Goal: Connect with others: Connect with others

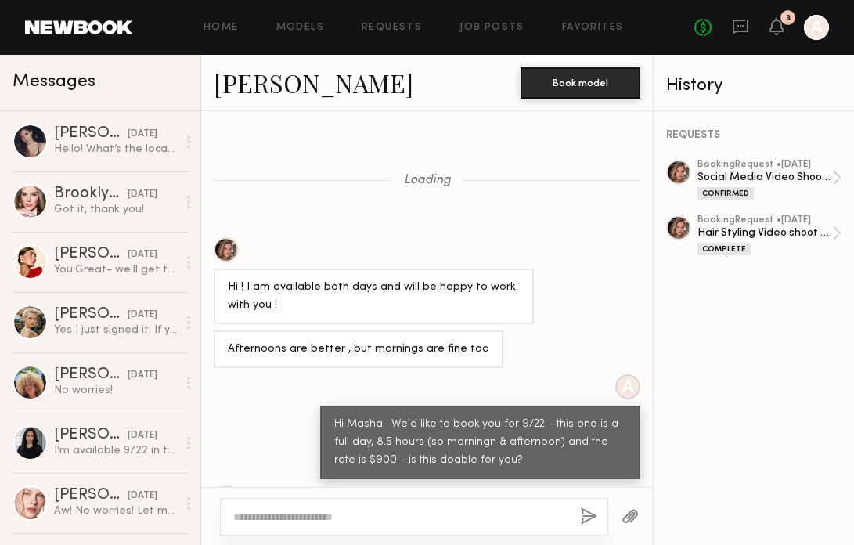
scroll to position [454, 0]
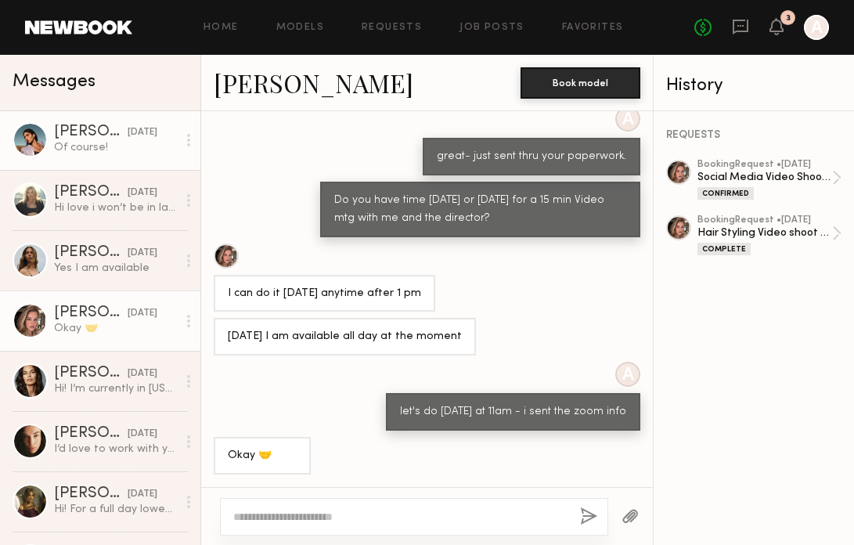
click at [95, 135] on div "Lara G." at bounding box center [91, 132] width 74 height 16
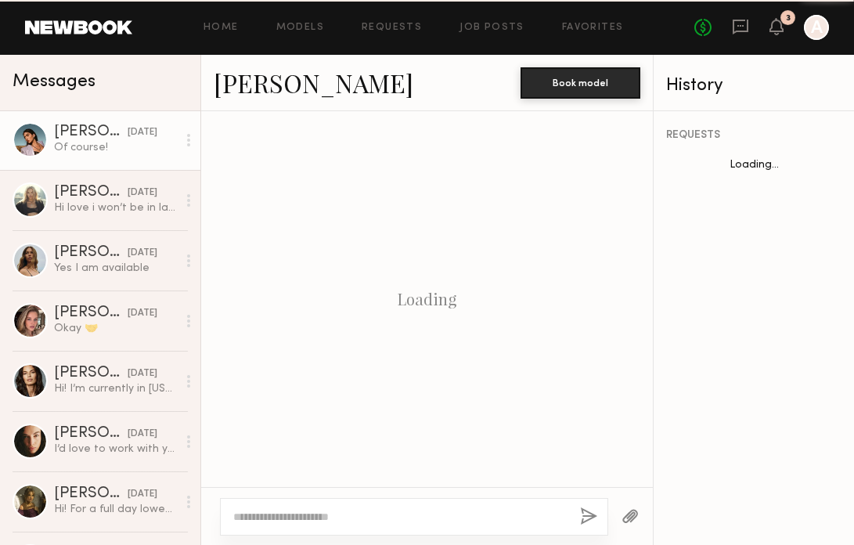
scroll to position [880, 0]
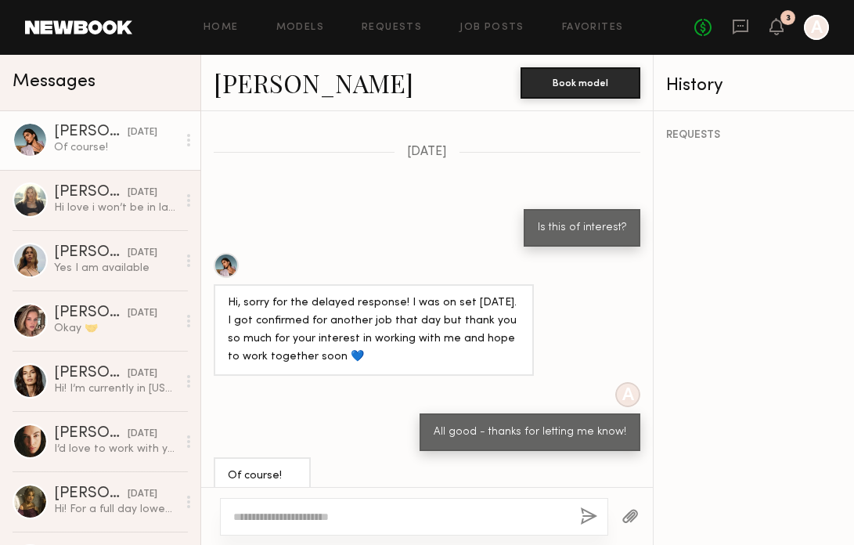
click at [247, 75] on link "Lara G." at bounding box center [314, 83] width 200 height 34
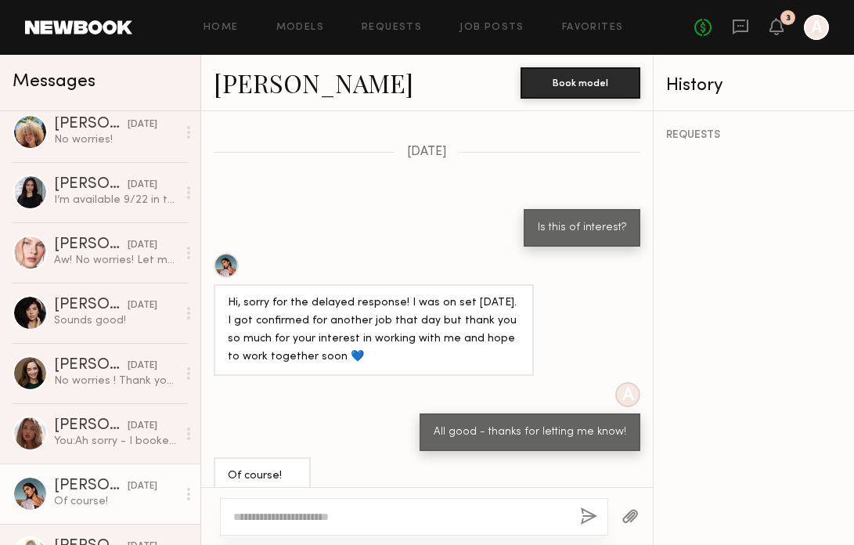
scroll to position [268, 0]
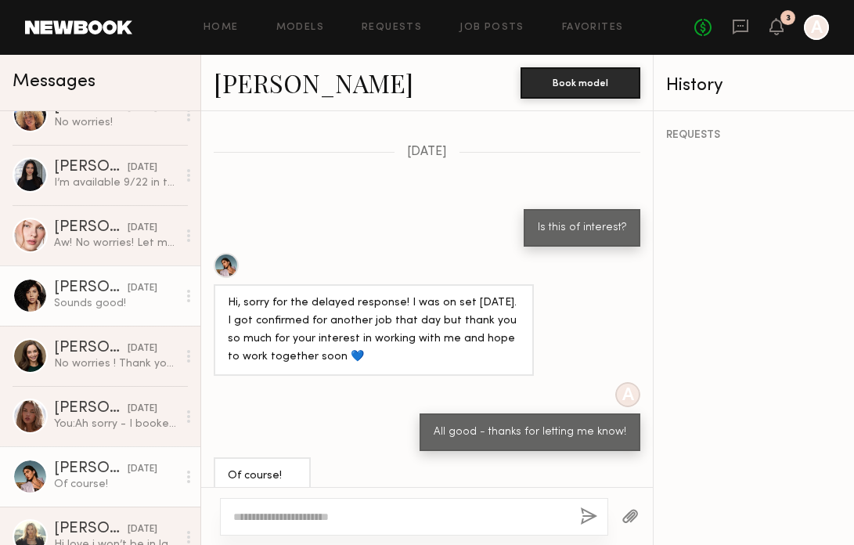
click at [91, 300] on div "Sounds good!" at bounding box center [115, 303] width 123 height 15
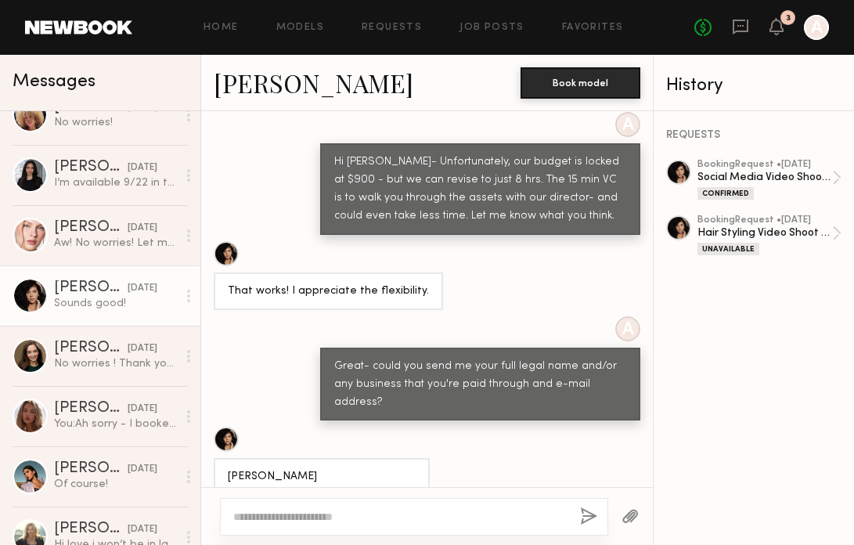
scroll to position [286, 0]
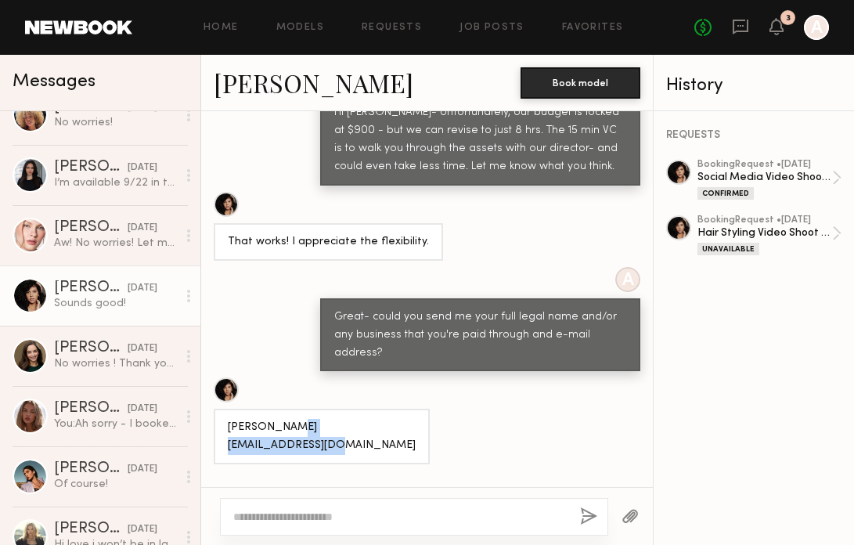
drag, startPoint x: 348, startPoint y: 423, endPoint x: 225, endPoint y: 434, distance: 122.6
click at [225, 434] on div "Tracy Dias tracydias07@gmail.com" at bounding box center [322, 437] width 216 height 56
copy div "tracydias07@gmail.com"
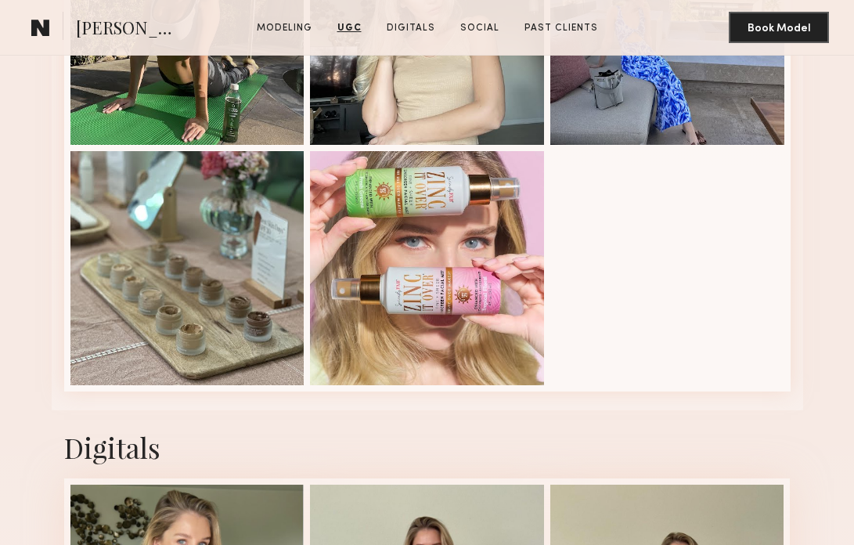
scroll to position [27, 0]
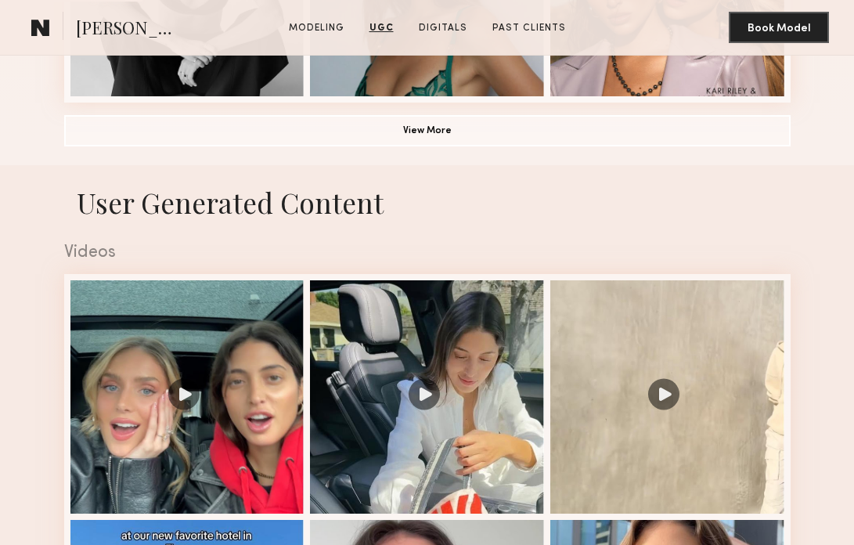
scroll to position [1367, 0]
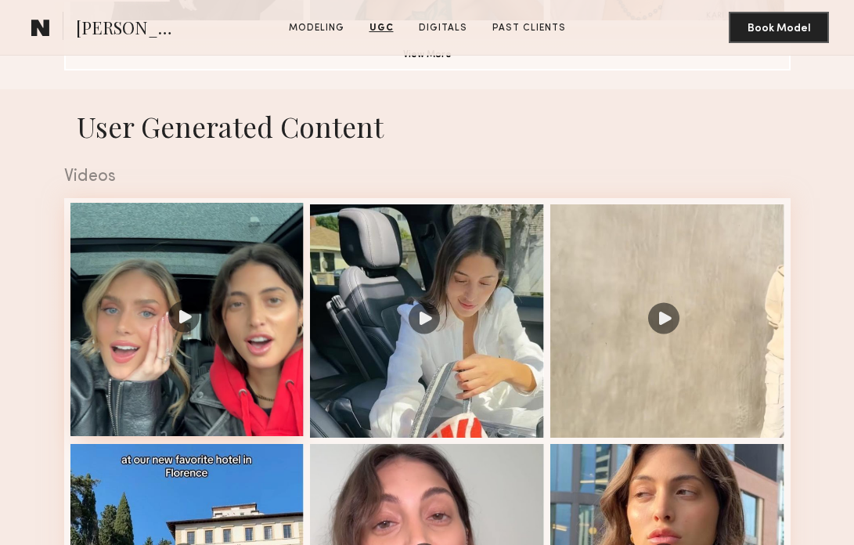
click at [156, 252] on div at bounding box center [187, 320] width 234 height 234
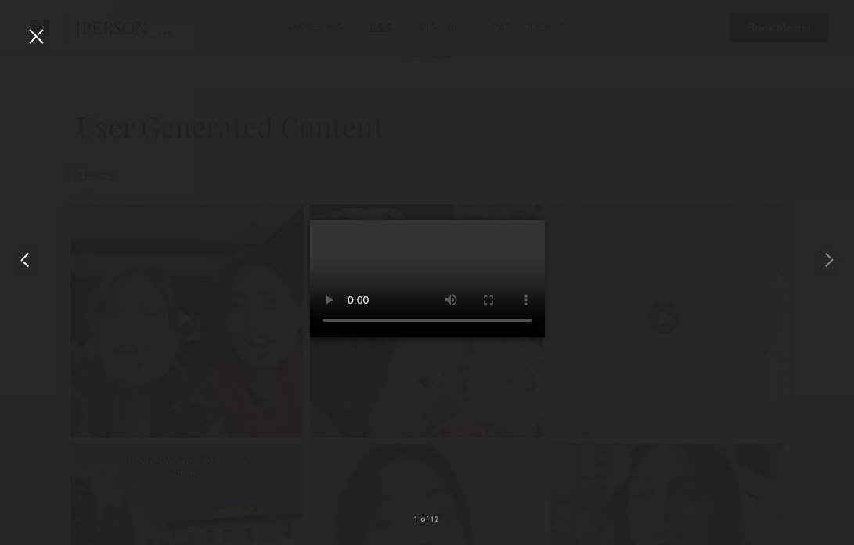
click at [26, 54] on div at bounding box center [17, 260] width 34 height 470
click at [35, 37] on div at bounding box center [35, 35] width 25 height 25
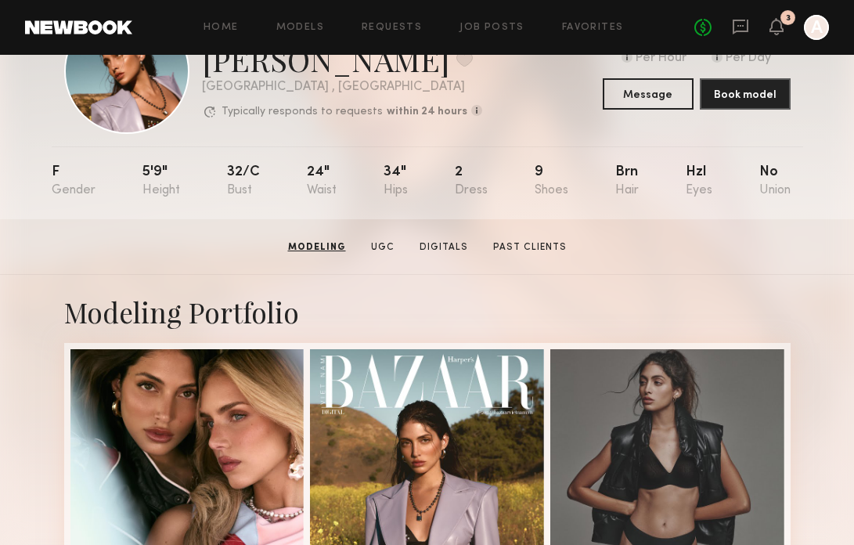
scroll to position [69, 0]
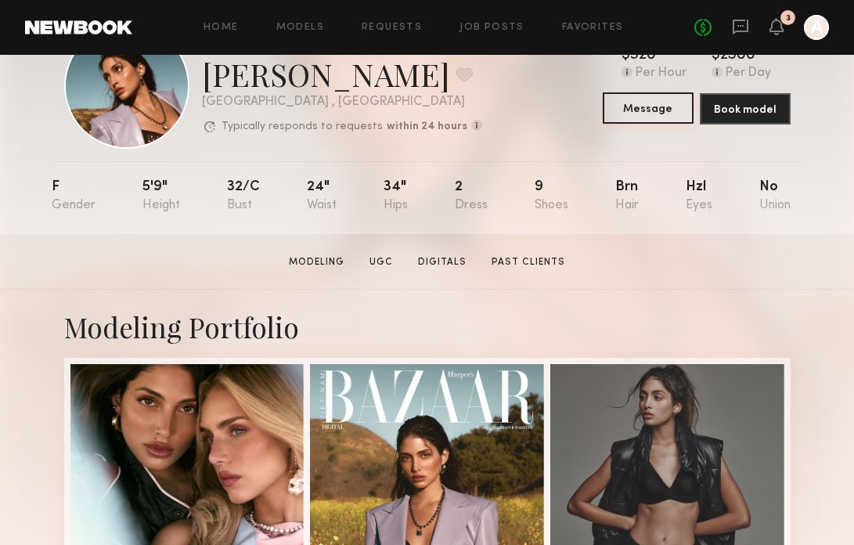
click at [639, 107] on button "Message" at bounding box center [648, 107] width 91 height 31
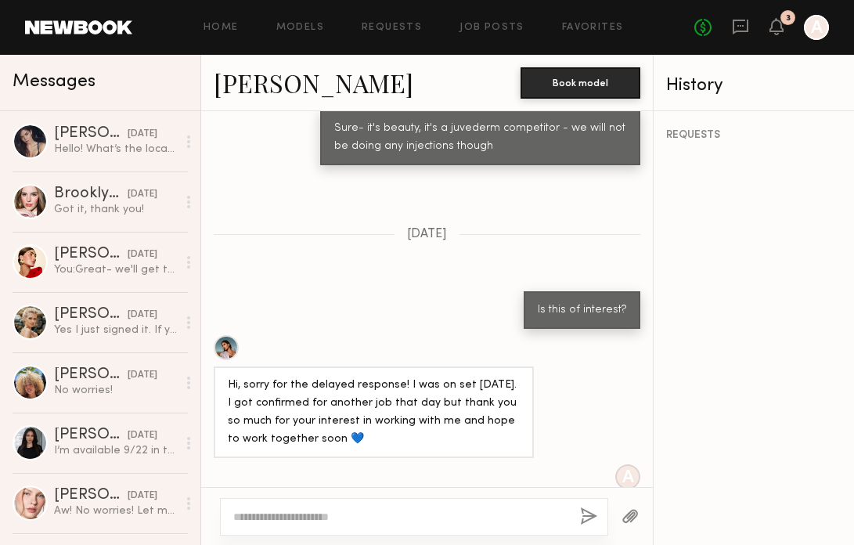
scroll to position [1584, 0]
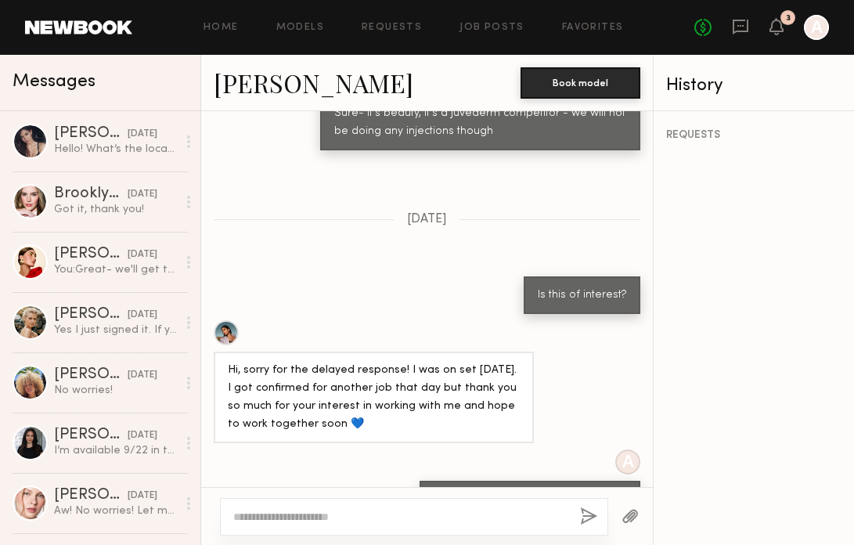
click at [258, 89] on link "Lara G." at bounding box center [314, 83] width 200 height 34
